Goal: Navigation & Orientation: Go to known website

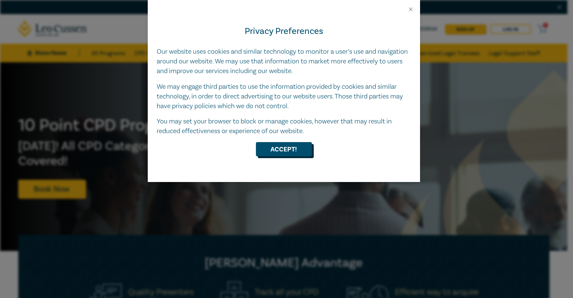
click at [280, 147] on button "Accept!" at bounding box center [284, 149] width 56 height 14
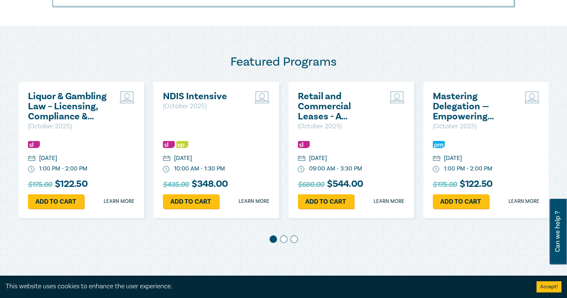
scroll to position [336, 0]
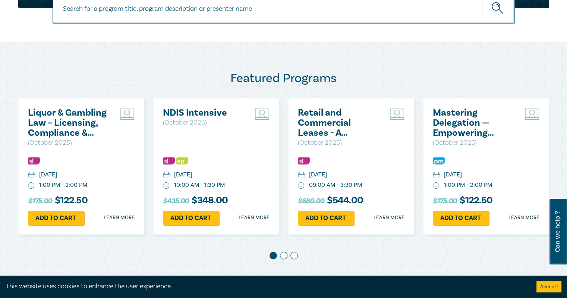
click at [283, 256] on span at bounding box center [283, 255] width 7 height 7
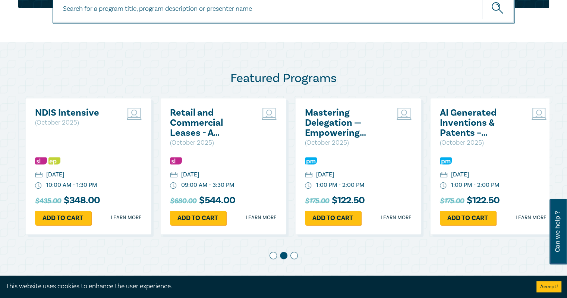
scroll to position [0, 135]
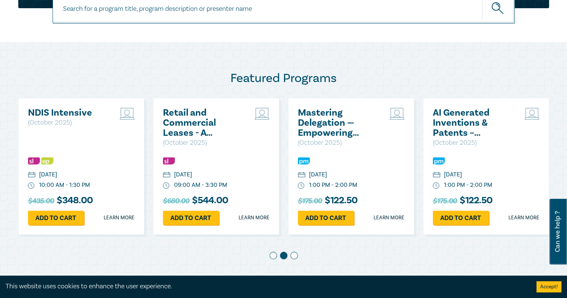
click at [293, 255] on span at bounding box center [293, 255] width 7 height 7
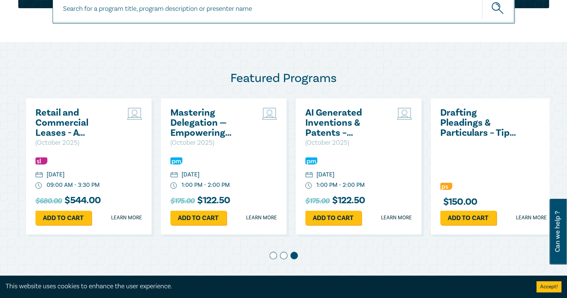
scroll to position [0, 270]
